Goal: Complete application form: Complete application form

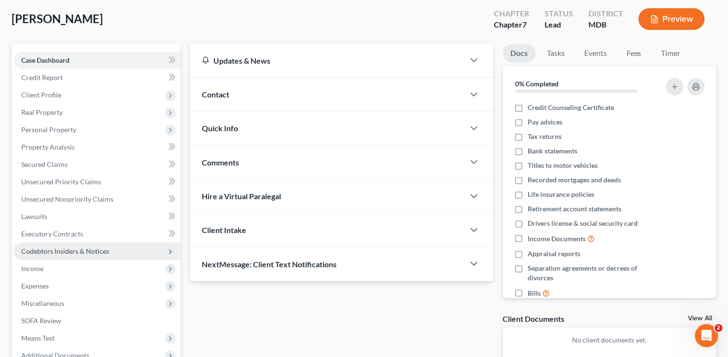
scroll to position [48, 0]
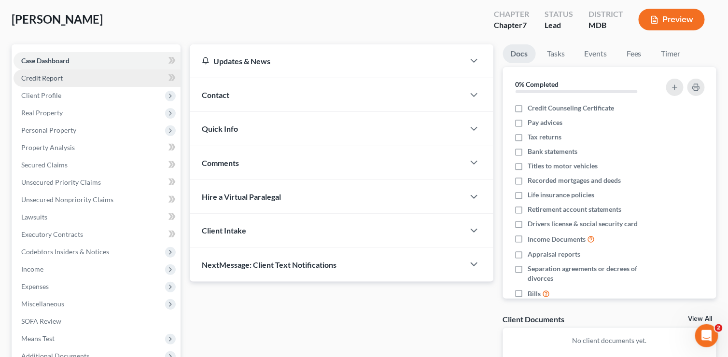
click at [44, 77] on span "Credit Report" at bounding box center [42, 78] width 42 height 8
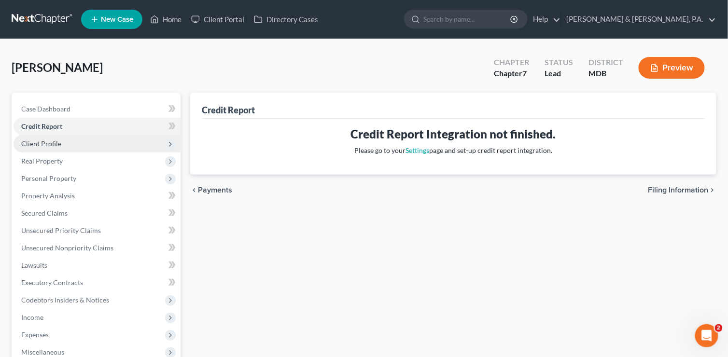
click at [58, 146] on span "Client Profile" at bounding box center [41, 144] width 40 height 8
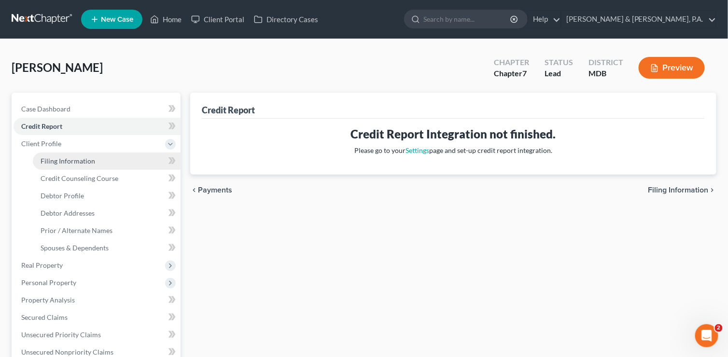
click at [75, 165] on link "Filing Information" at bounding box center [107, 161] width 148 height 17
select select "1"
select select "0"
select select "38"
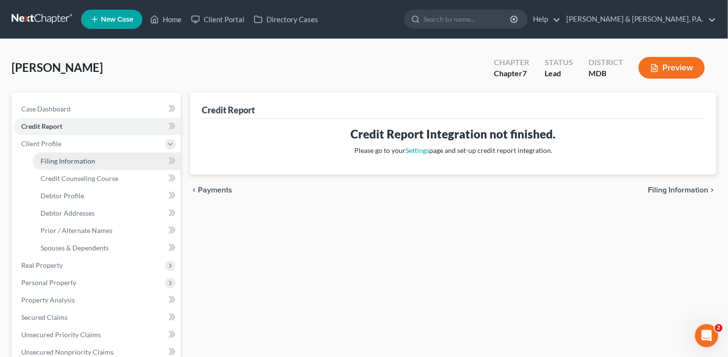
select select "0"
select select "21"
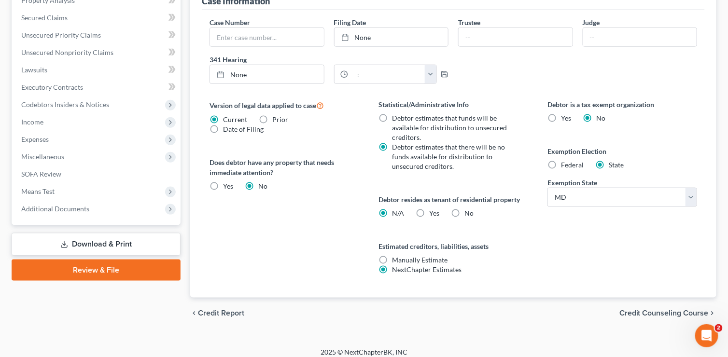
scroll to position [305, 0]
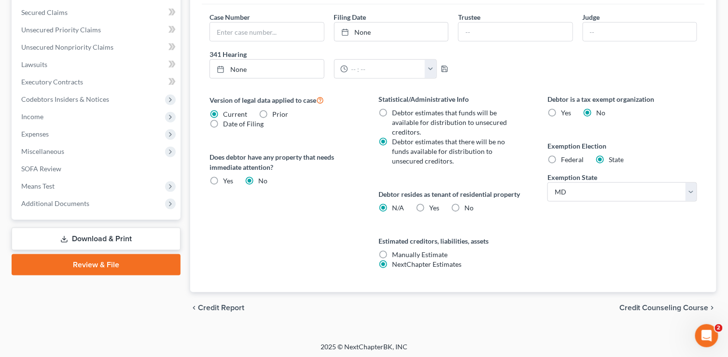
click at [429, 209] on label "Yes Yes" at bounding box center [434, 208] width 10 height 10
click at [433, 209] on input "Yes Yes" at bounding box center [436, 206] width 6 height 6
radio input "true"
radio input "false"
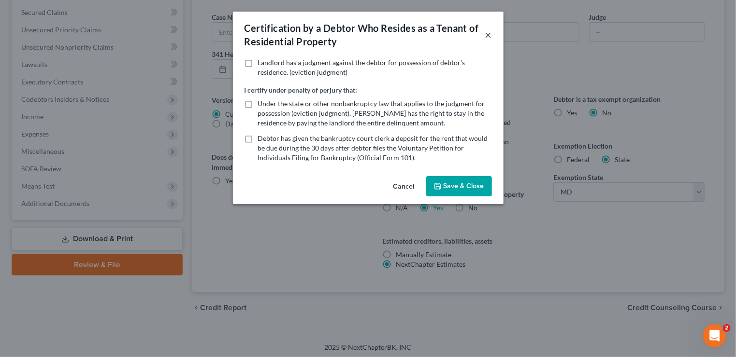
click at [489, 35] on button "×" at bounding box center [488, 35] width 7 height 12
